Goal: Transaction & Acquisition: Obtain resource

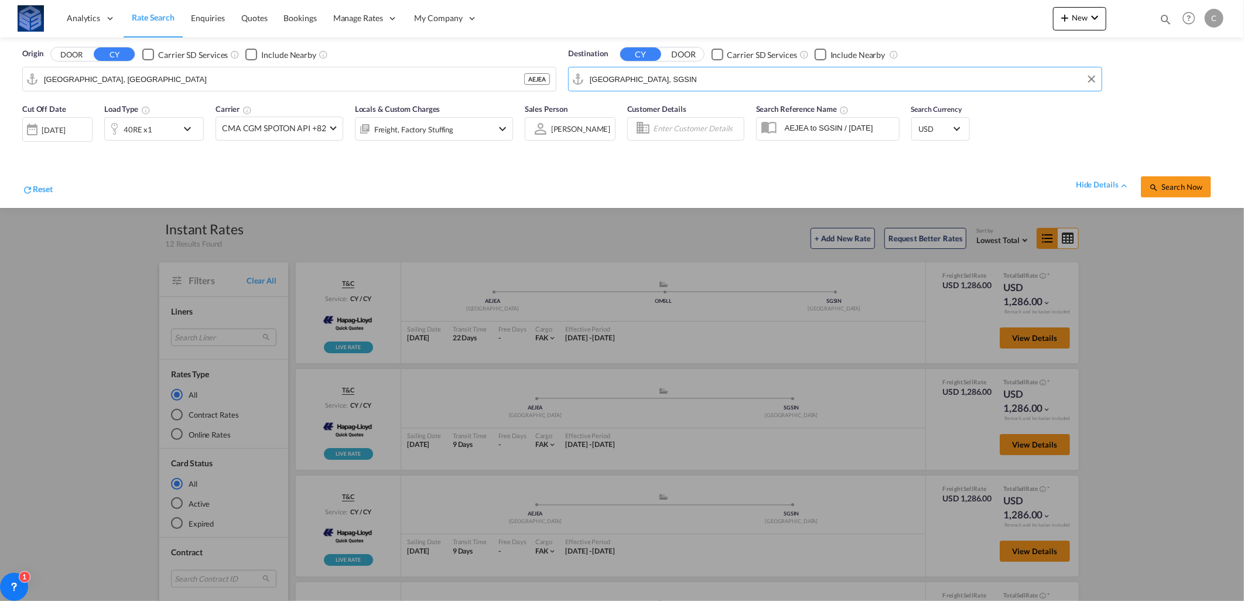
scroll to position [252, 0]
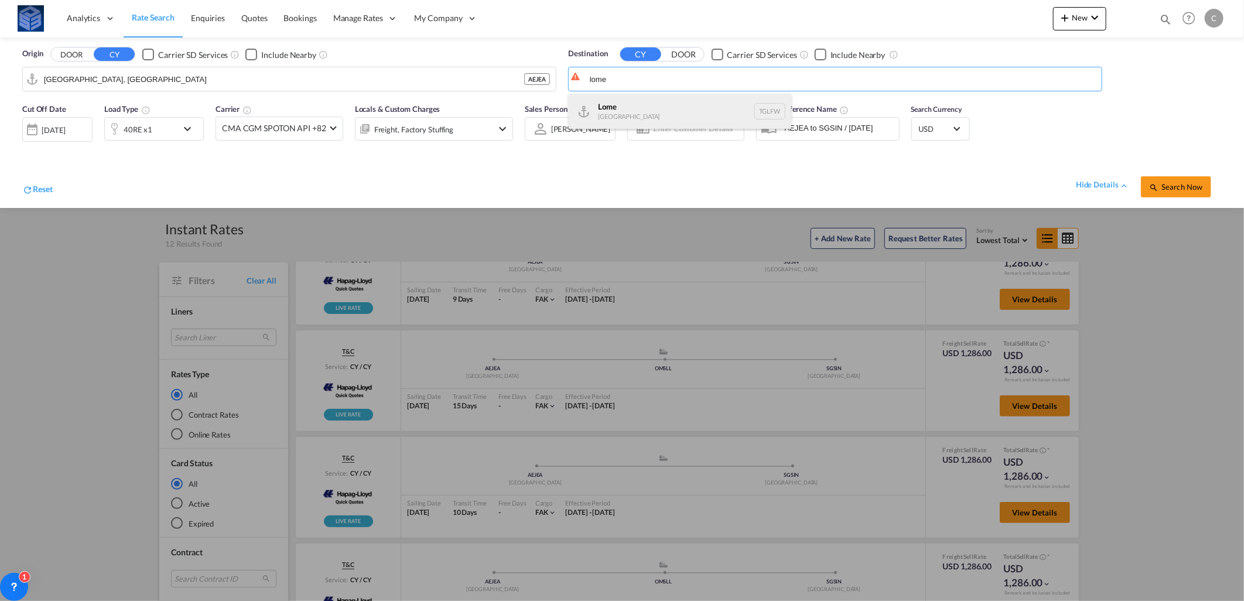
click at [653, 106] on div "Lome [GEOGRAPHIC_DATA] TGLFW" at bounding box center [680, 111] width 223 height 35
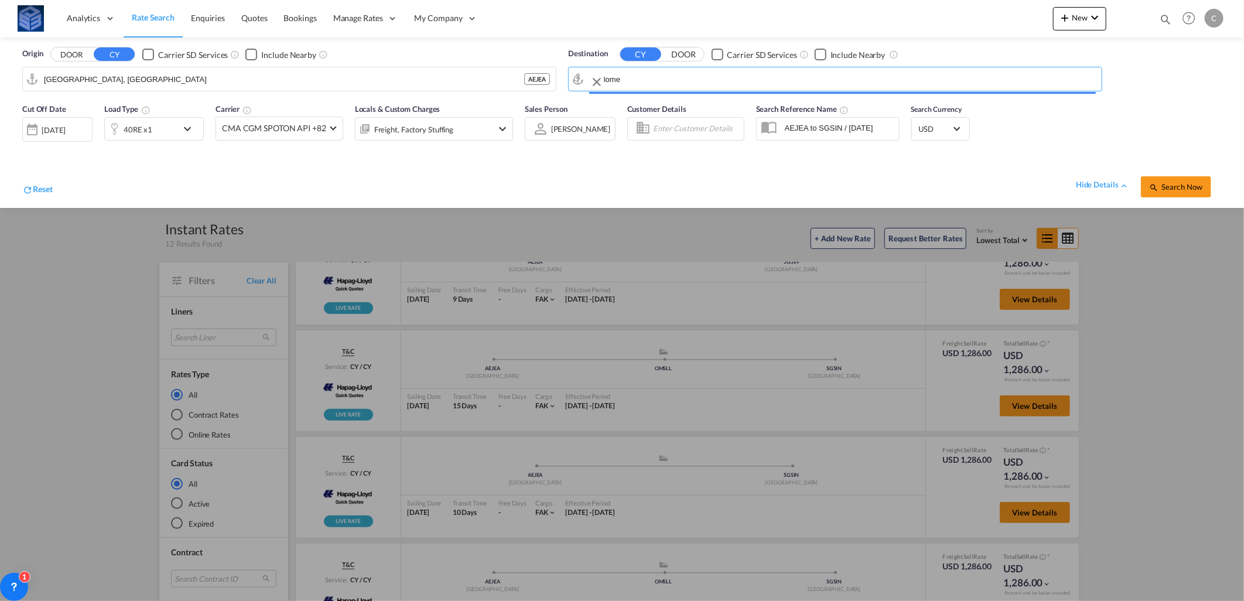
type input "Lome, TGLFW"
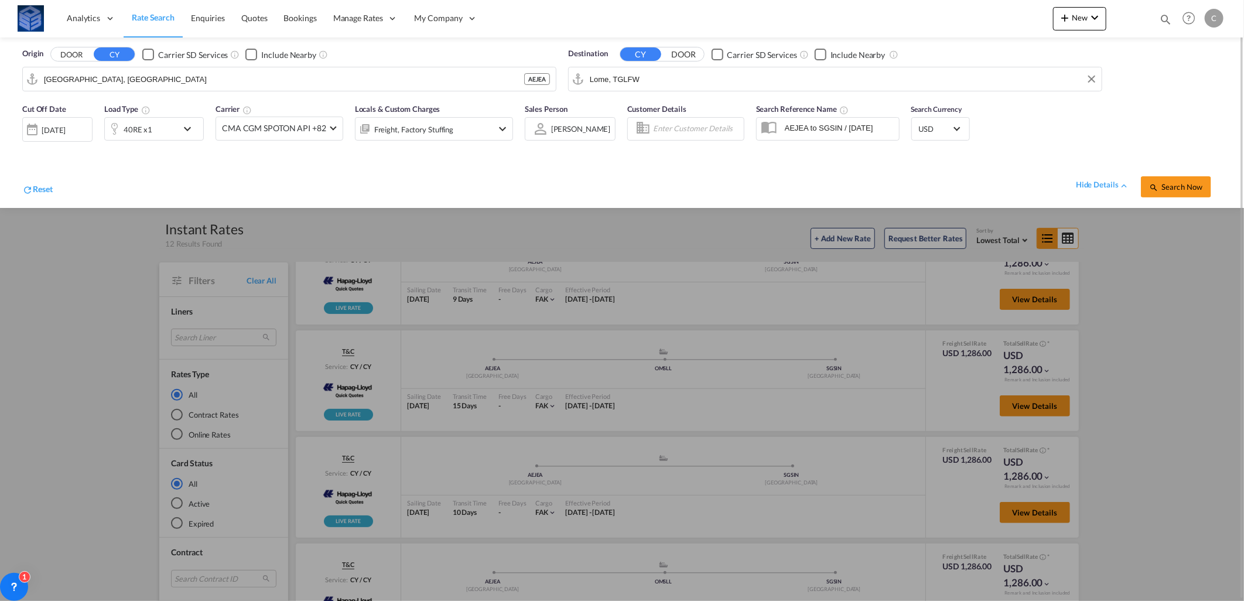
click at [191, 131] on md-icon "icon-chevron-down" at bounding box center [190, 129] width 20 height 14
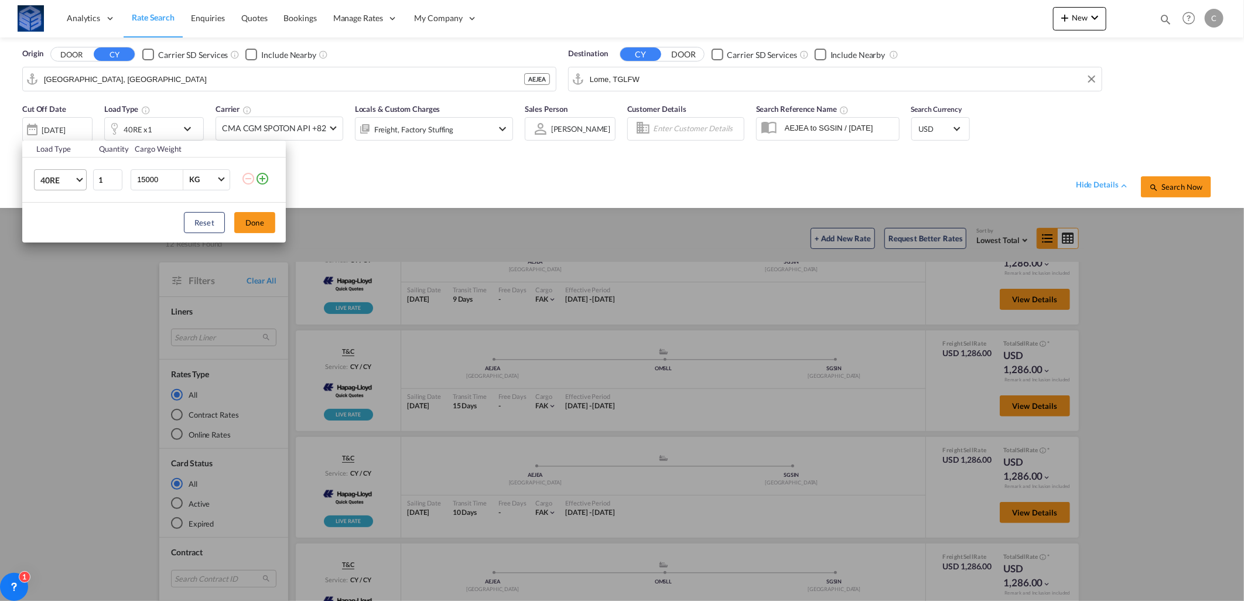
click at [78, 186] on md-select-value "40RE" at bounding box center [62, 180] width 47 height 20
click at [62, 186] on md-option "40HC" at bounding box center [71, 175] width 80 height 28
click at [250, 219] on button "Done" at bounding box center [254, 222] width 41 height 21
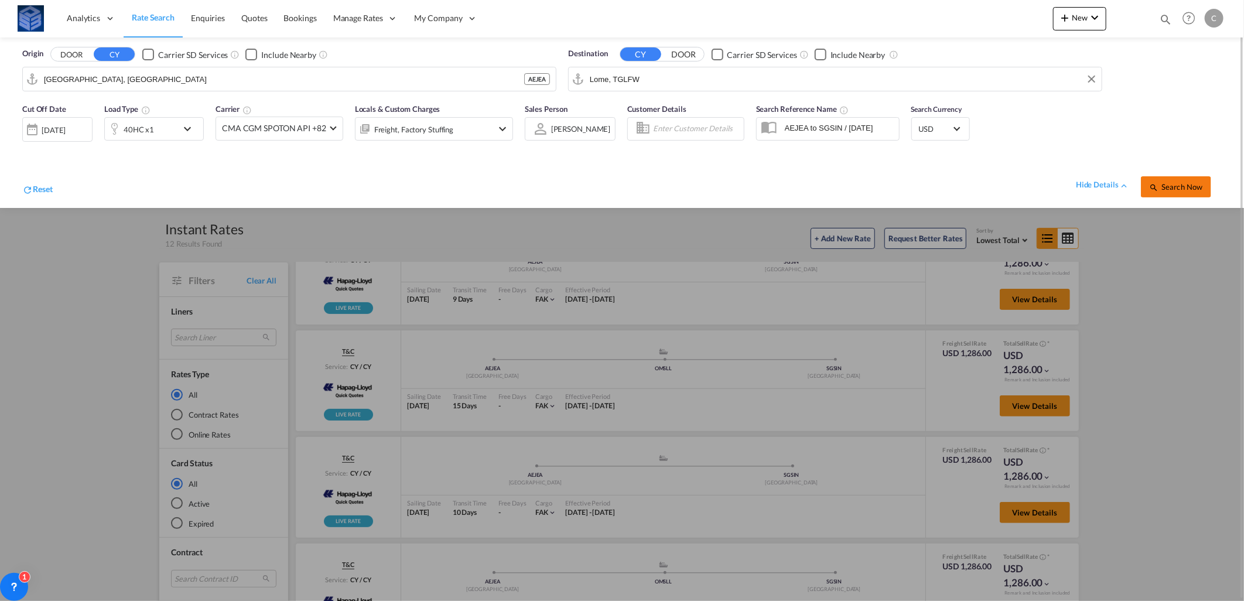
click at [1148, 179] on button "Search Now" at bounding box center [1176, 186] width 70 height 21
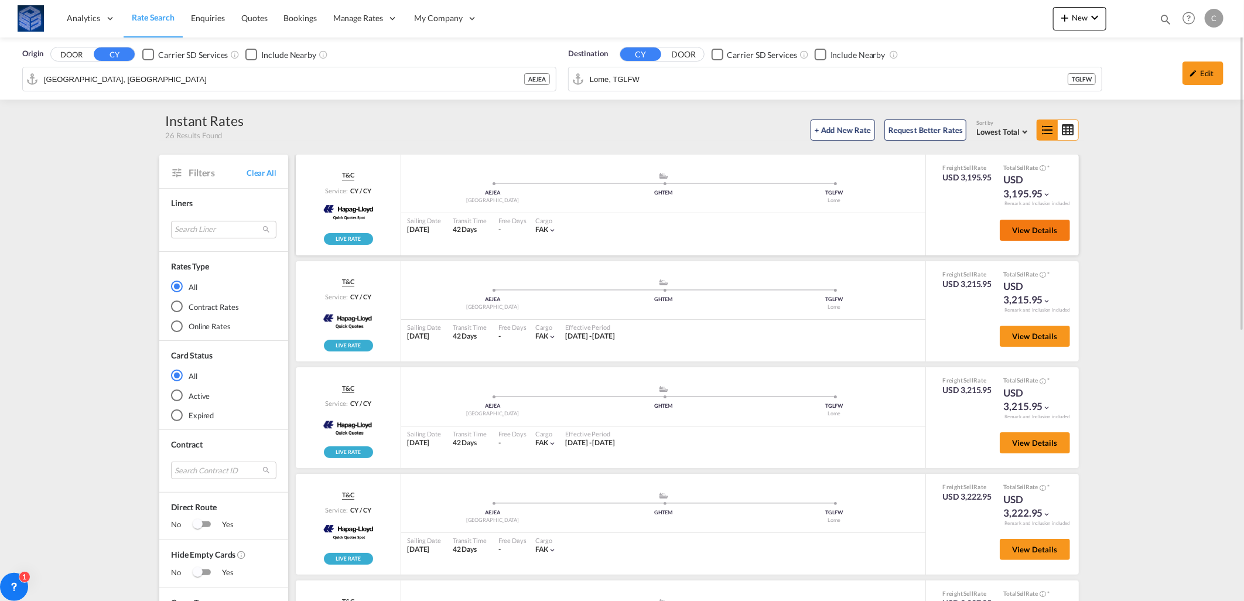
click at [1023, 227] on span "View Details" at bounding box center [1035, 230] width 46 height 9
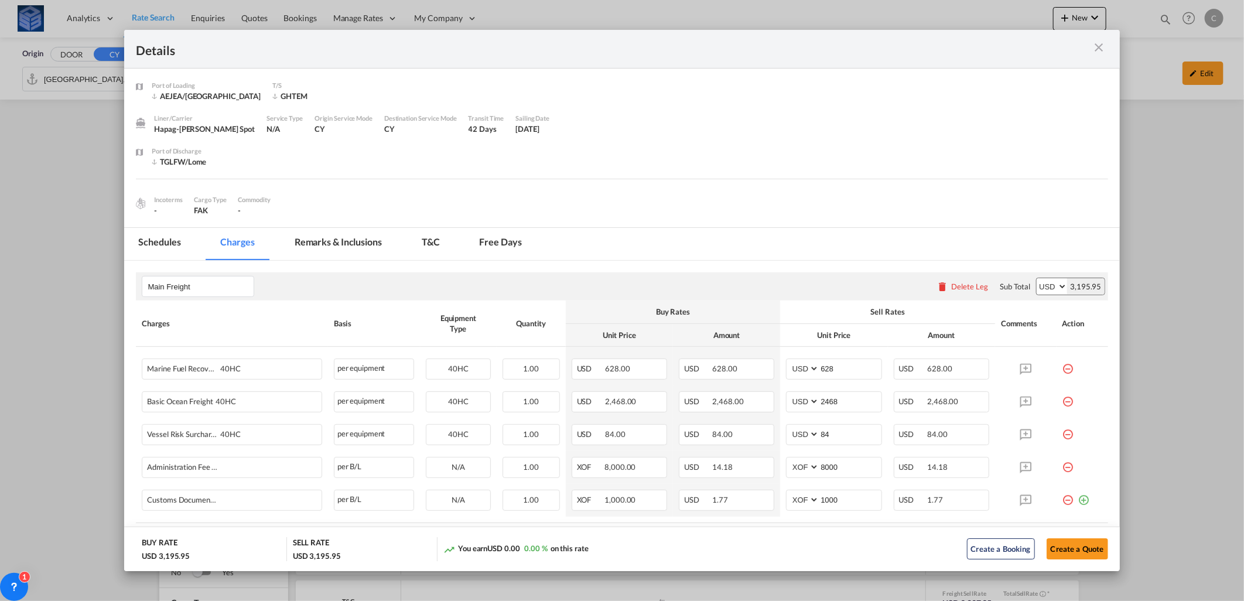
click at [1090, 47] on div "Port of Loading ..." at bounding box center [1059, 49] width 97 height 15
click at [1100, 50] on md-icon "icon-close m-3 fg-AAA8AD cursor" at bounding box center [1100, 47] width 14 height 14
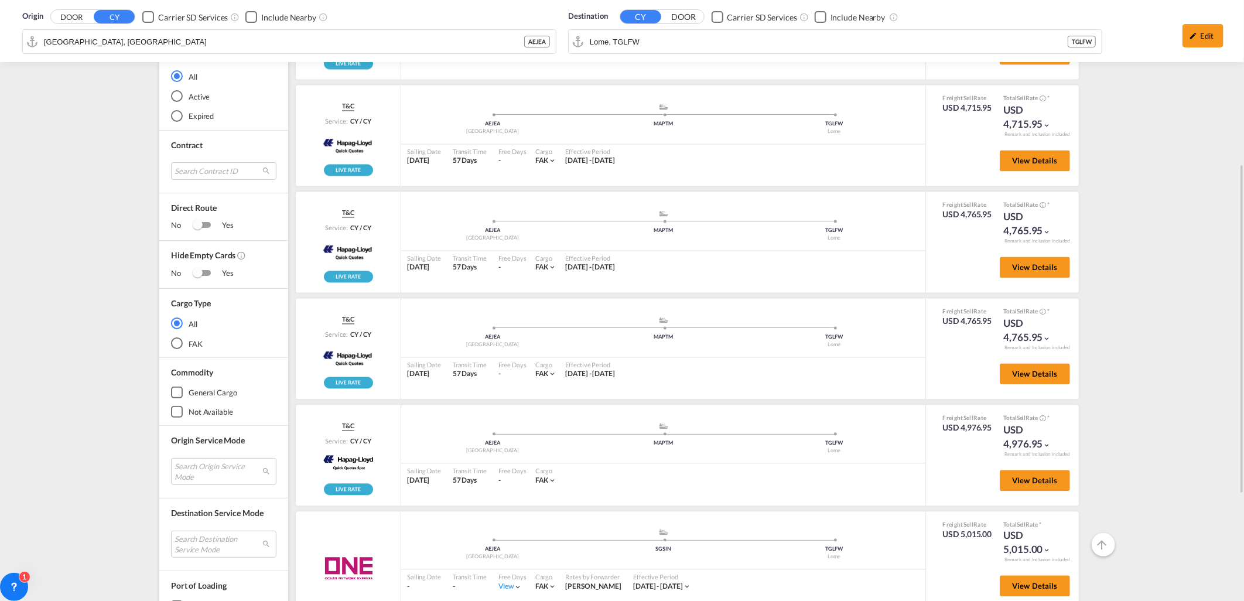
scroll to position [39, 0]
